Goal: Navigation & Orientation: Find specific page/section

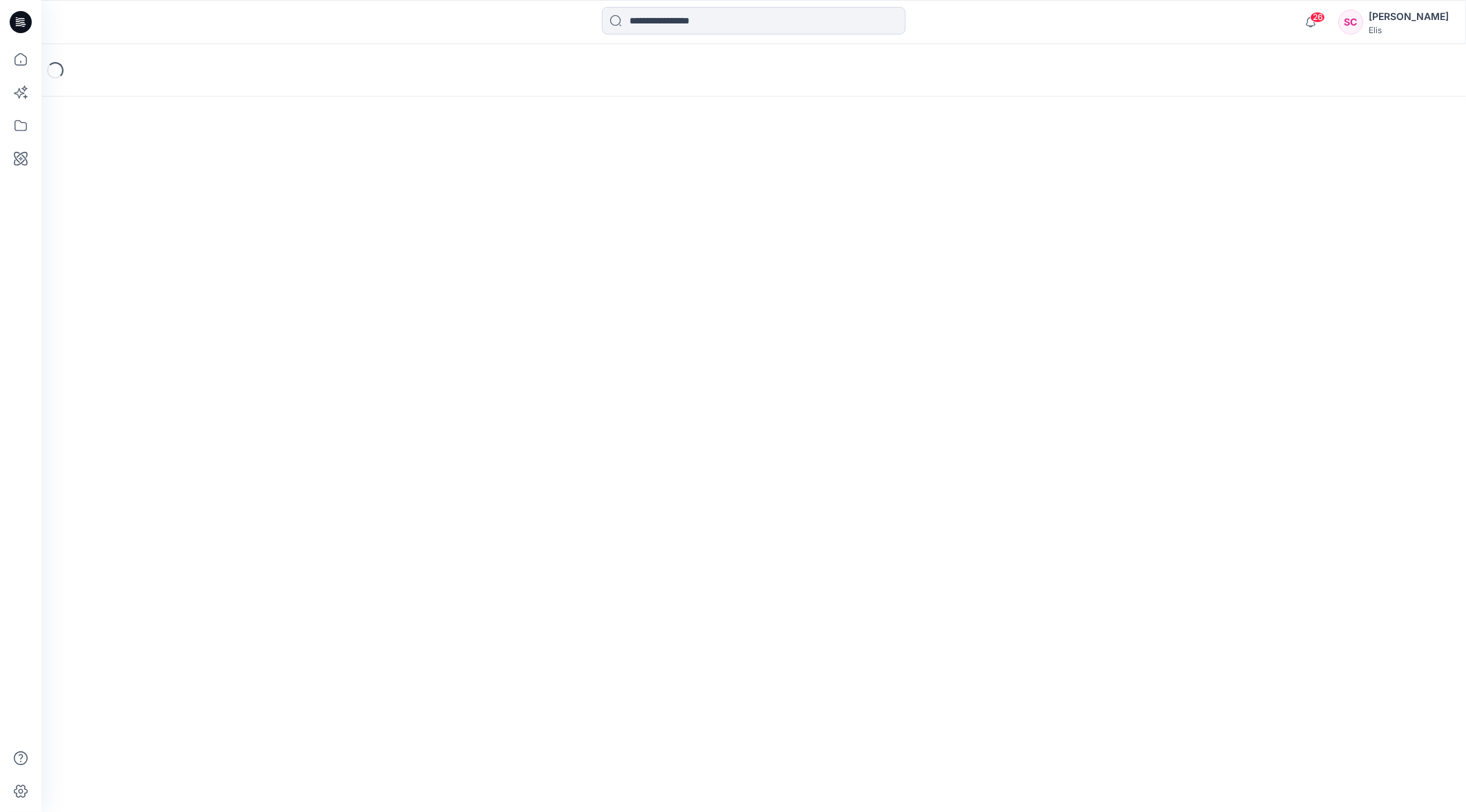
click at [520, 79] on div "Loading..." at bounding box center [753, 70] width 1424 height 52
click at [1363, 23] on div "SC" at bounding box center [1350, 22] width 25 height 25
click at [1128, 63] on div "Loading..." at bounding box center [753, 70] width 1424 height 52
click at [15, 50] on icon at bounding box center [21, 59] width 31 height 31
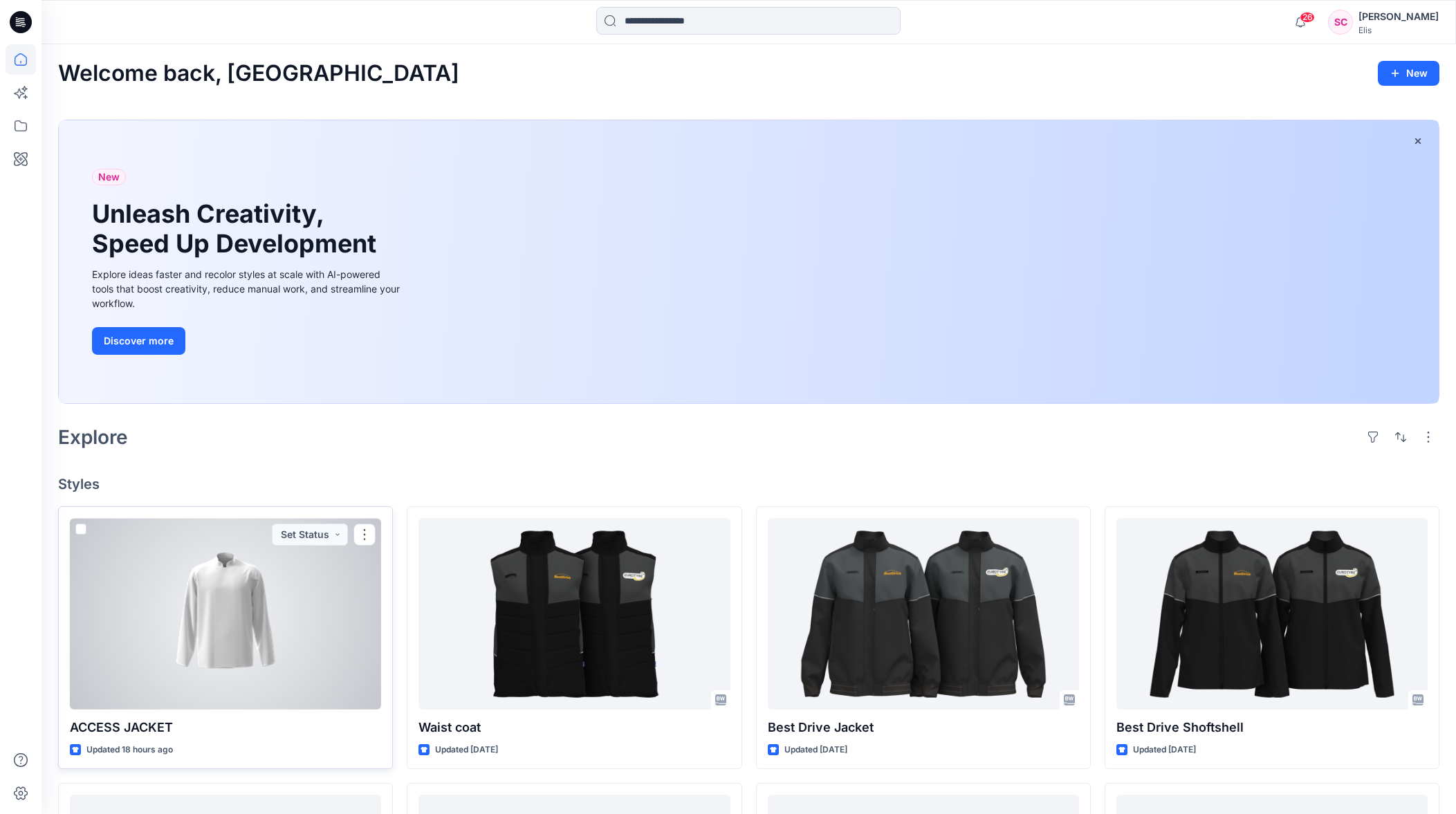
click at [254, 657] on div at bounding box center [225, 614] width 311 height 191
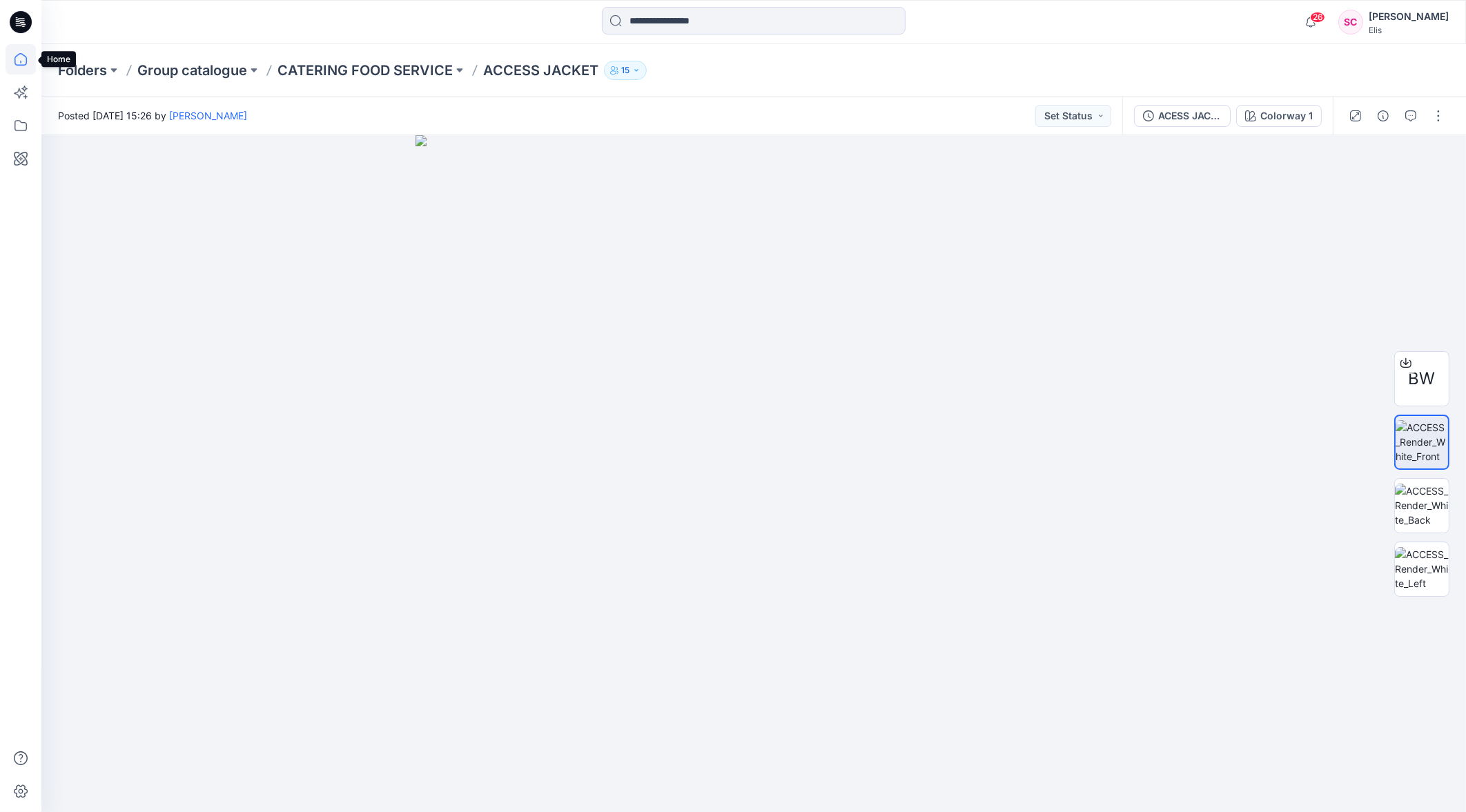
click at [21, 62] on icon at bounding box center [20, 62] width 1 height 3
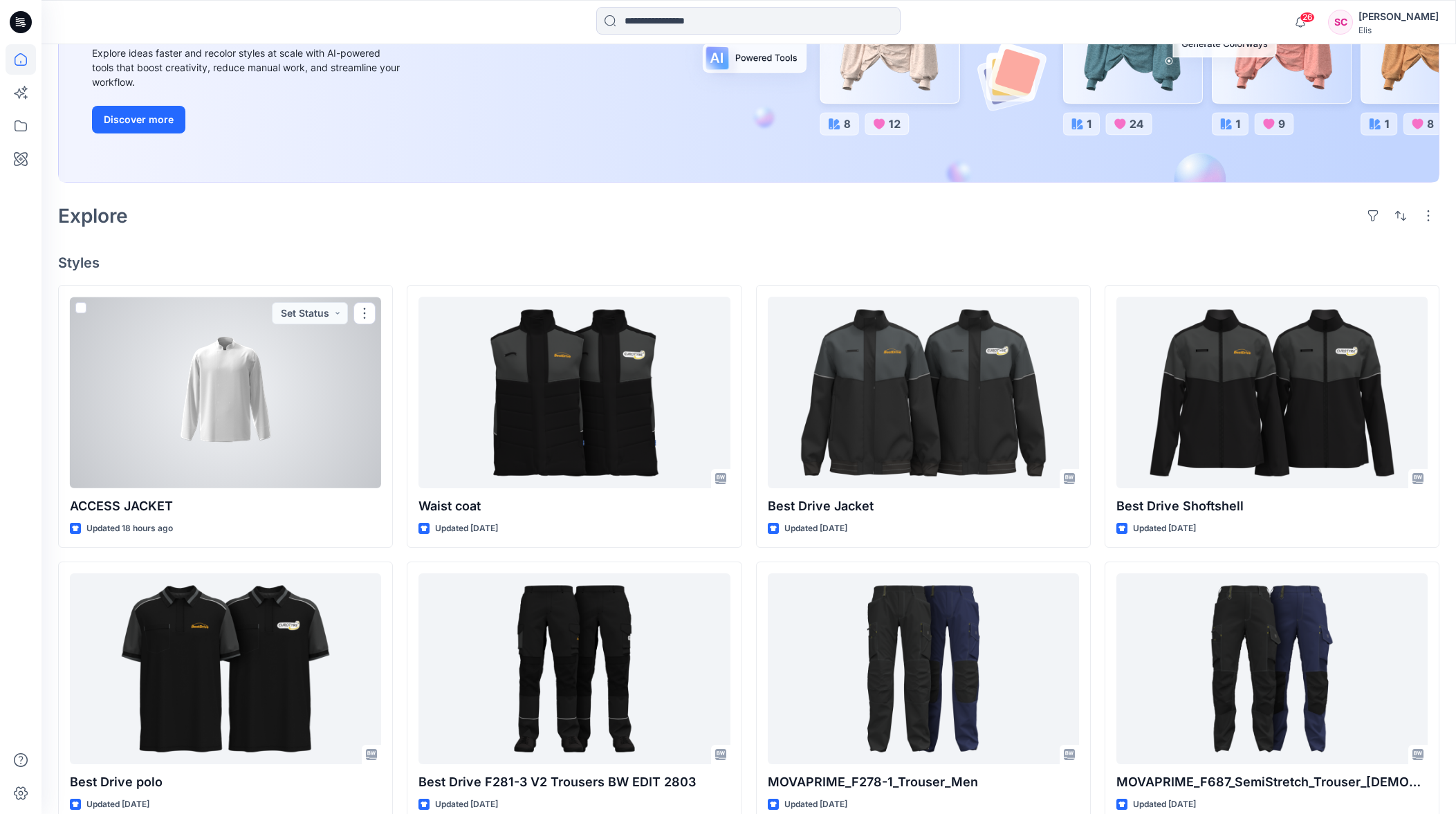
scroll to position [201, 0]
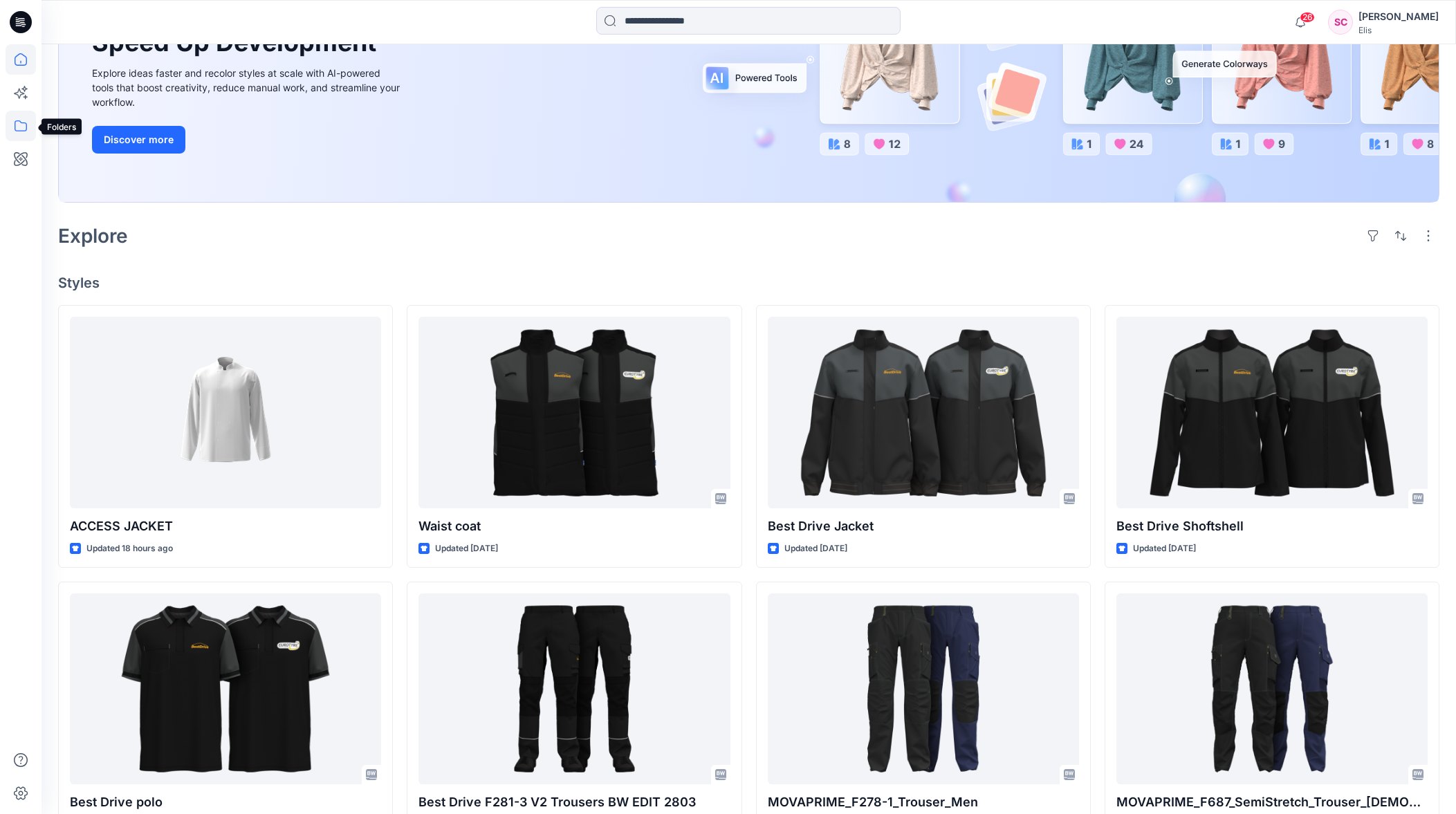
click at [20, 128] on icon at bounding box center [21, 126] width 31 height 31
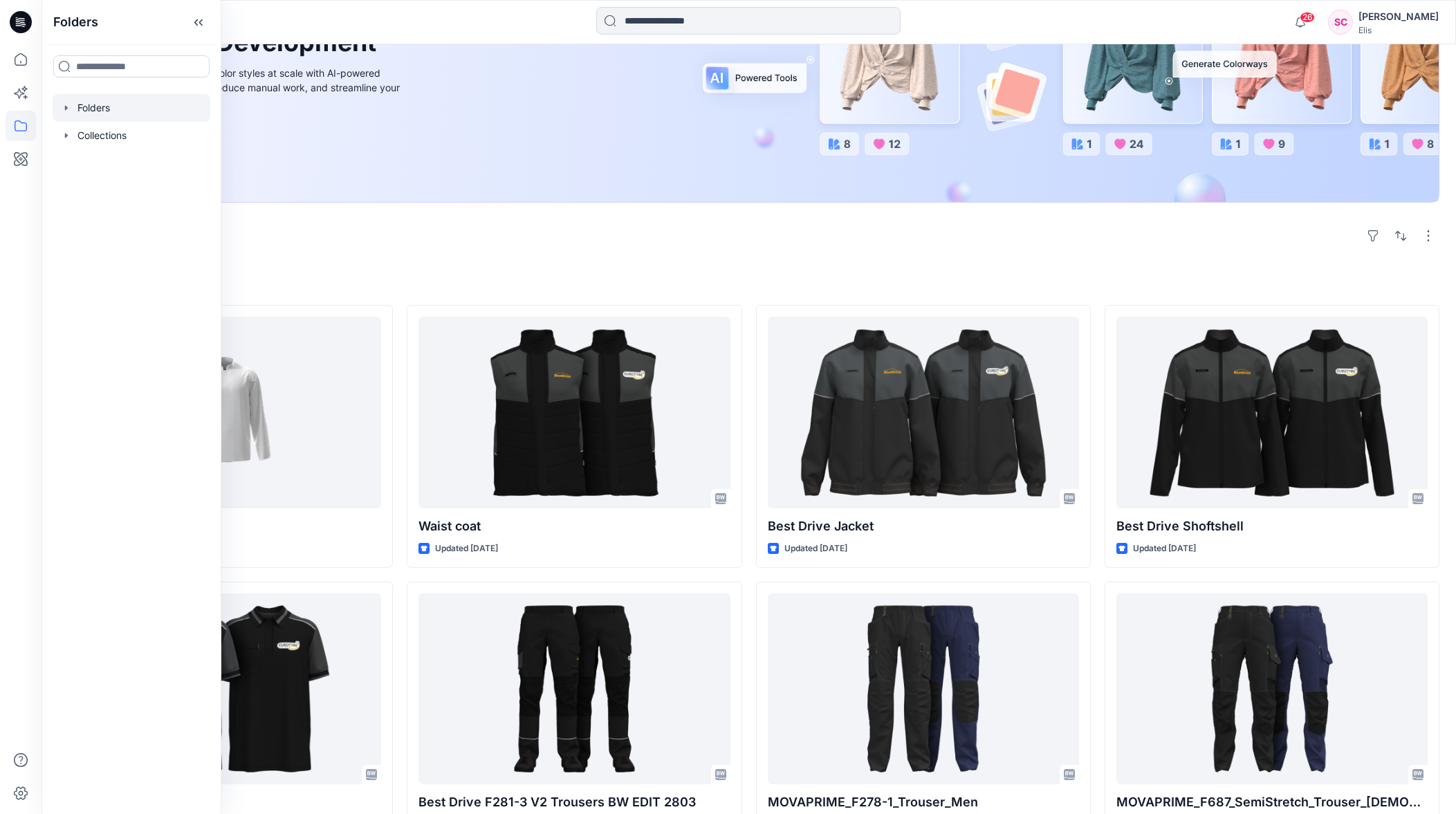
click at [97, 105] on div at bounding box center [131, 108] width 158 height 28
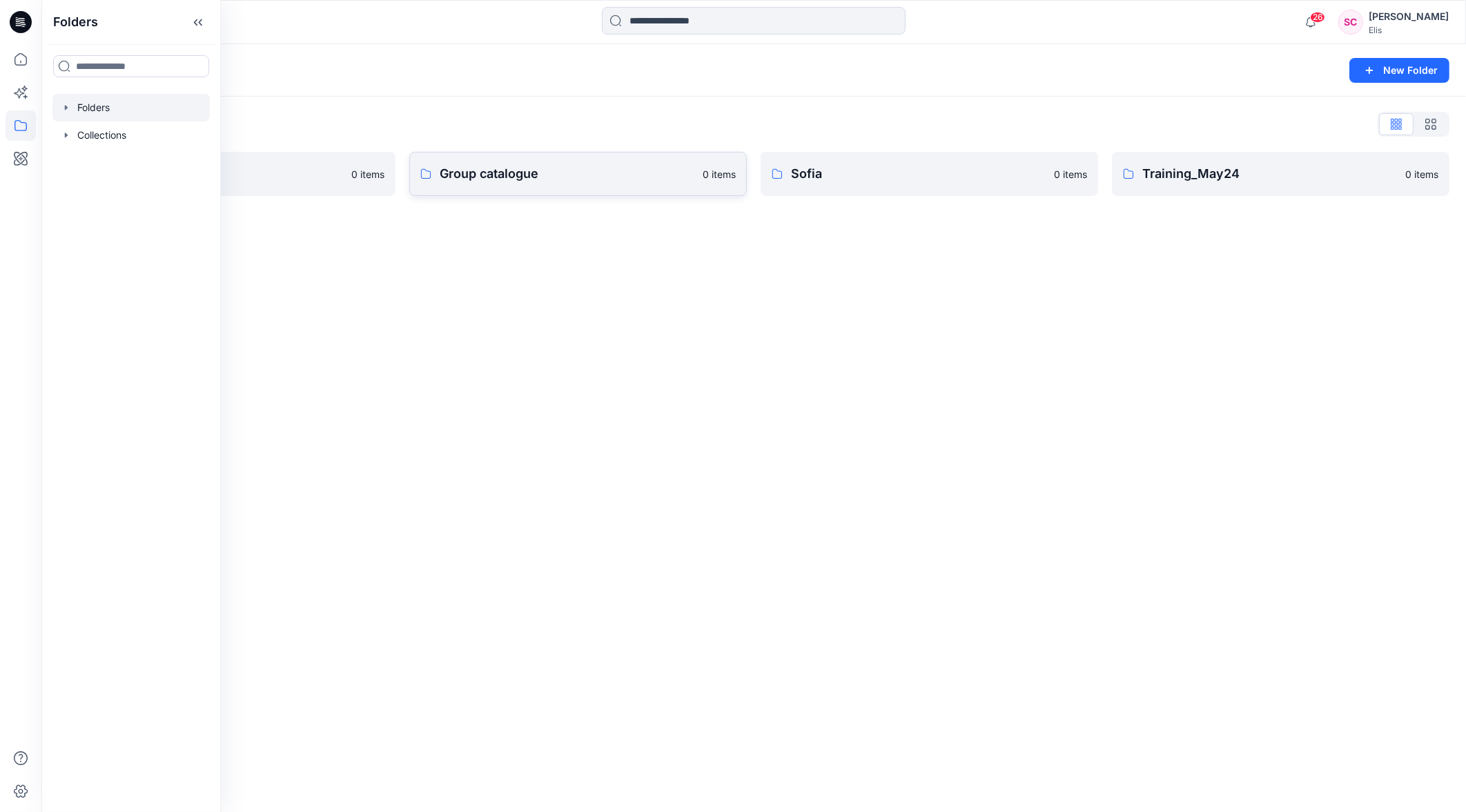
click at [527, 174] on p "Group catalogue" at bounding box center [567, 174] width 255 height 19
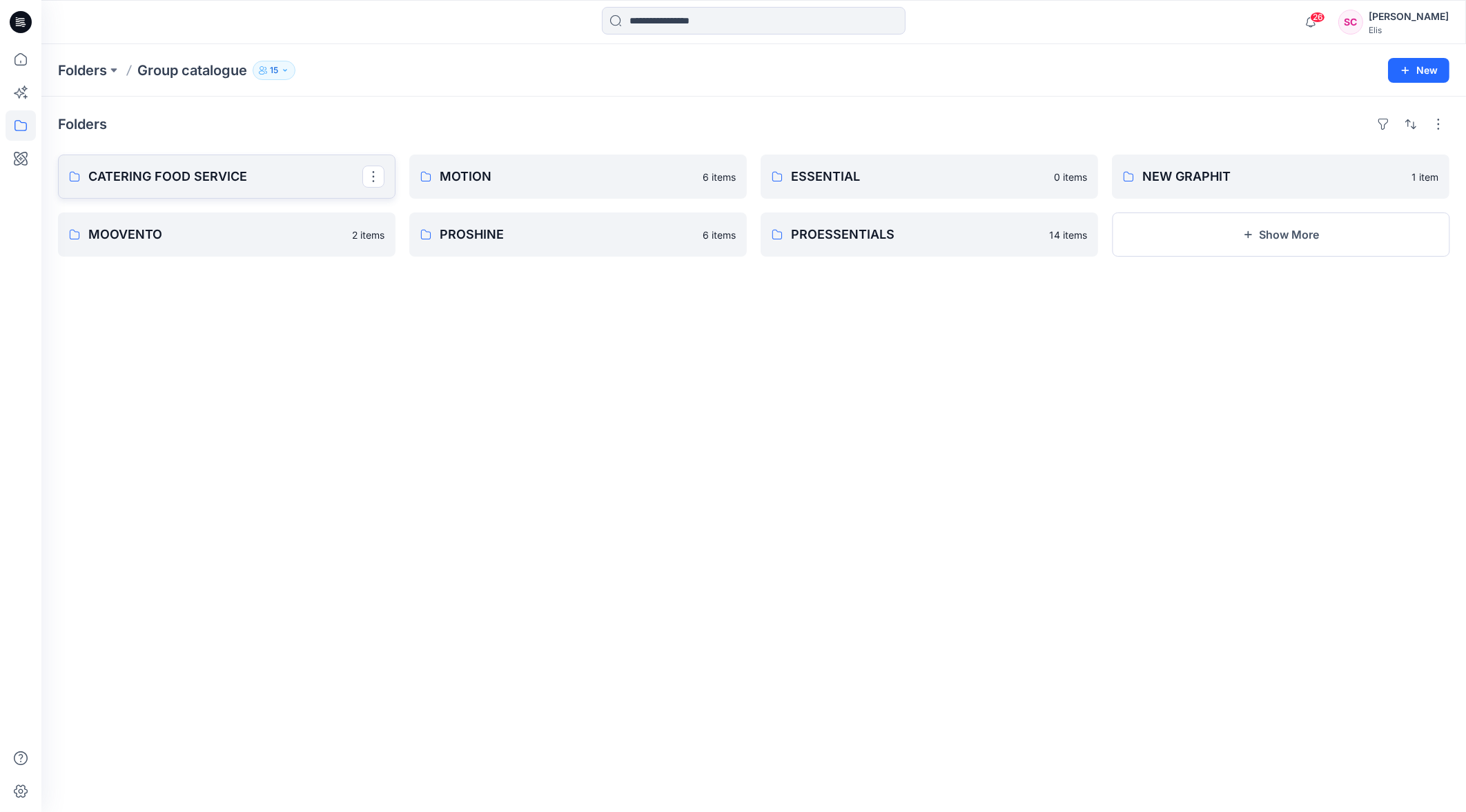
click at [267, 171] on p "CATERING FOOD SERVICE" at bounding box center [225, 177] width 274 height 19
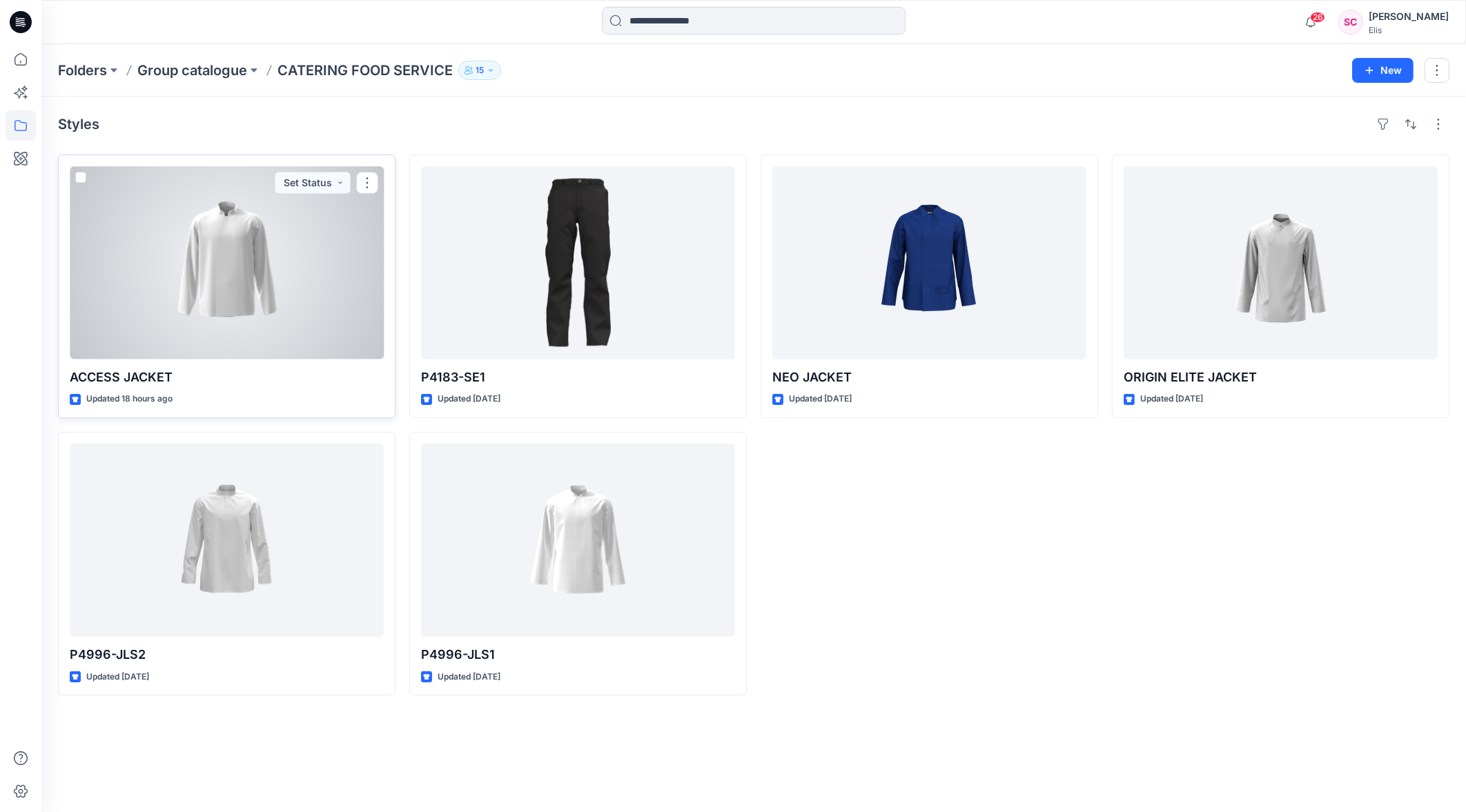
click at [200, 311] on div at bounding box center [226, 263] width 314 height 193
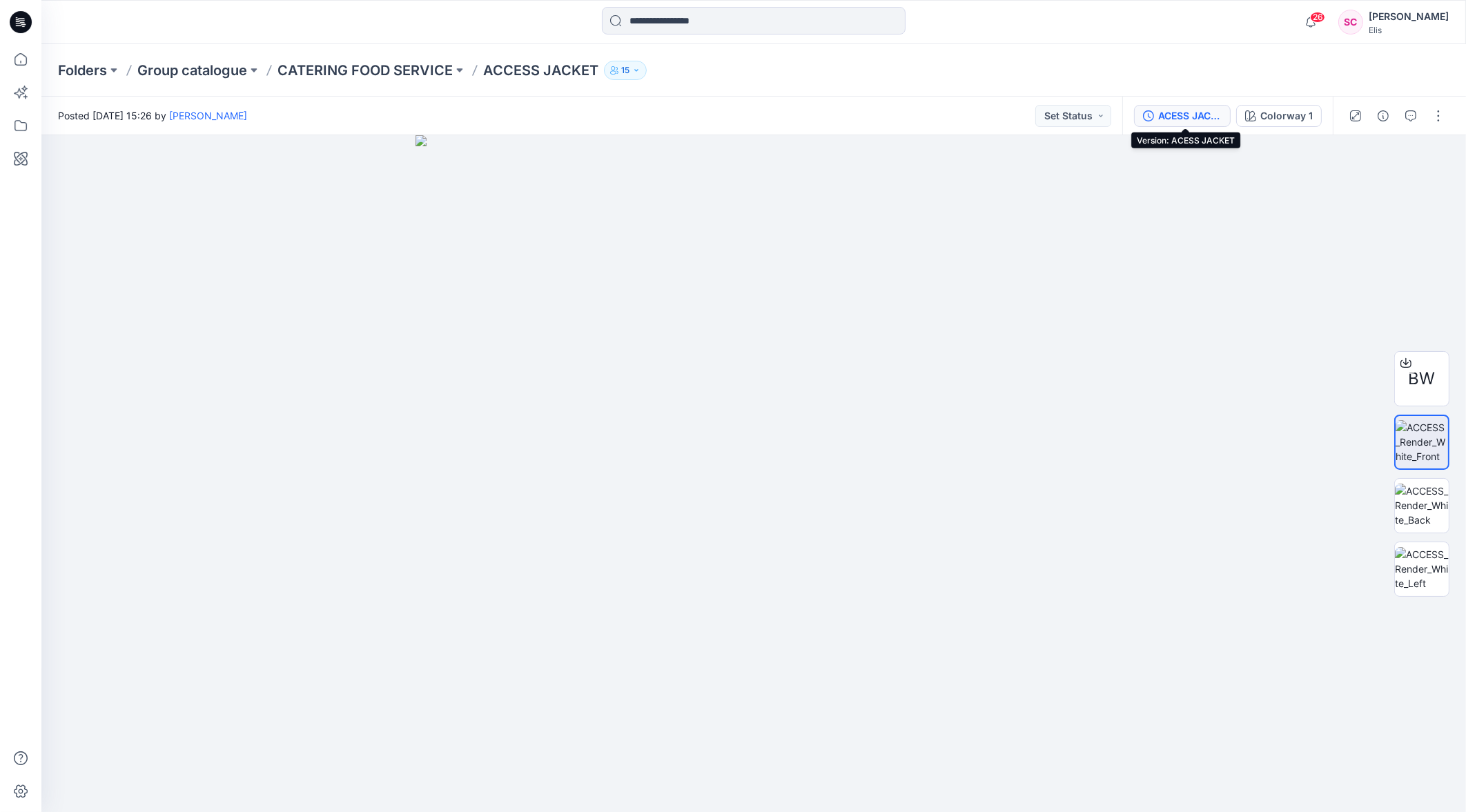
click at [1205, 117] on div "ACESS JACKET" at bounding box center [1190, 116] width 63 height 15
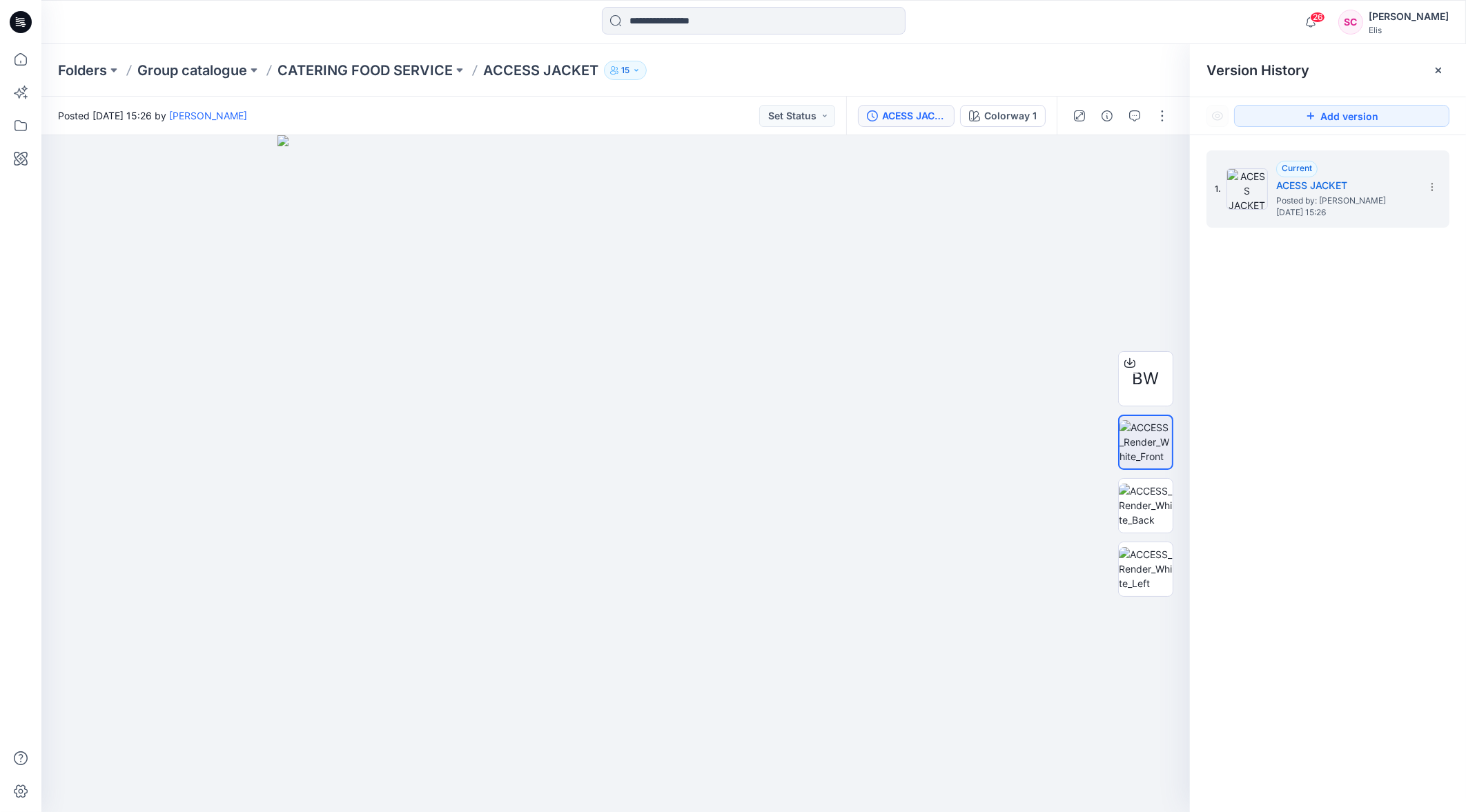
click at [1295, 330] on div "1. Current ACESS JACKET Posted by: [PERSON_NAME] [DATE] 15:26" at bounding box center [1327, 483] width 276 height 697
click at [1004, 239] on div at bounding box center [615, 474] width 1148 height 677
